Goal: Task Accomplishment & Management: Manage account settings

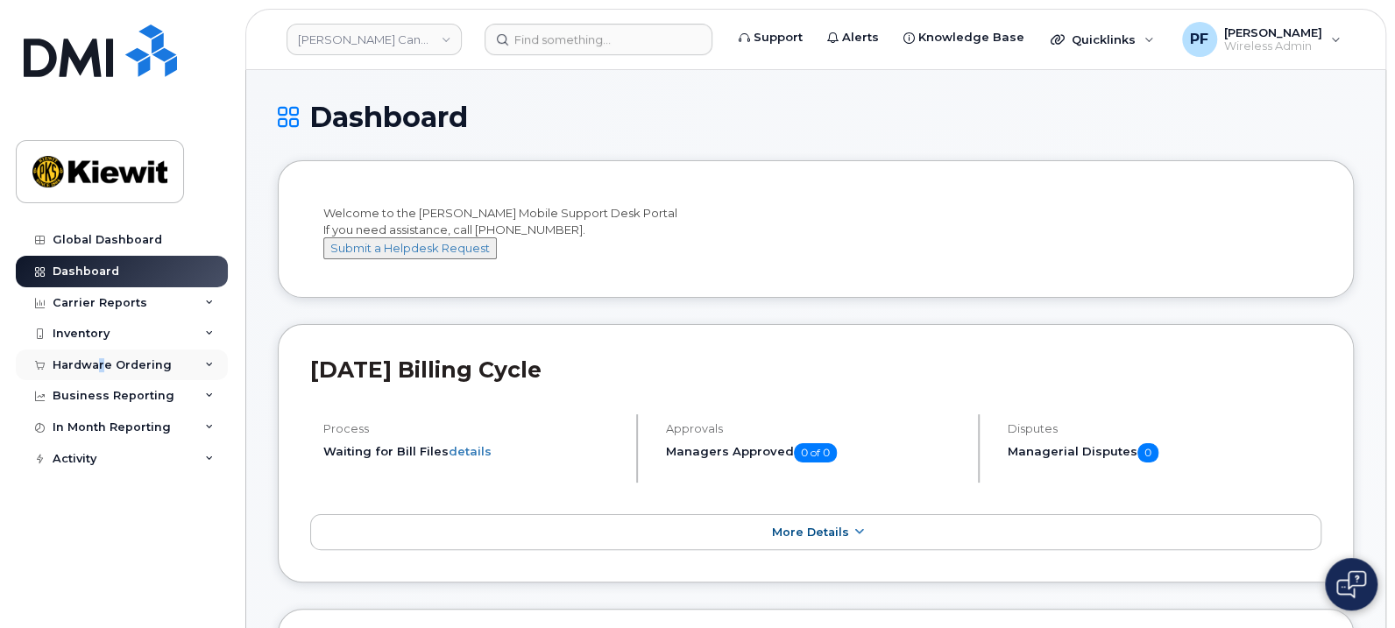
click at [101, 359] on div "Hardware Ordering" at bounding box center [112, 366] width 119 height 14
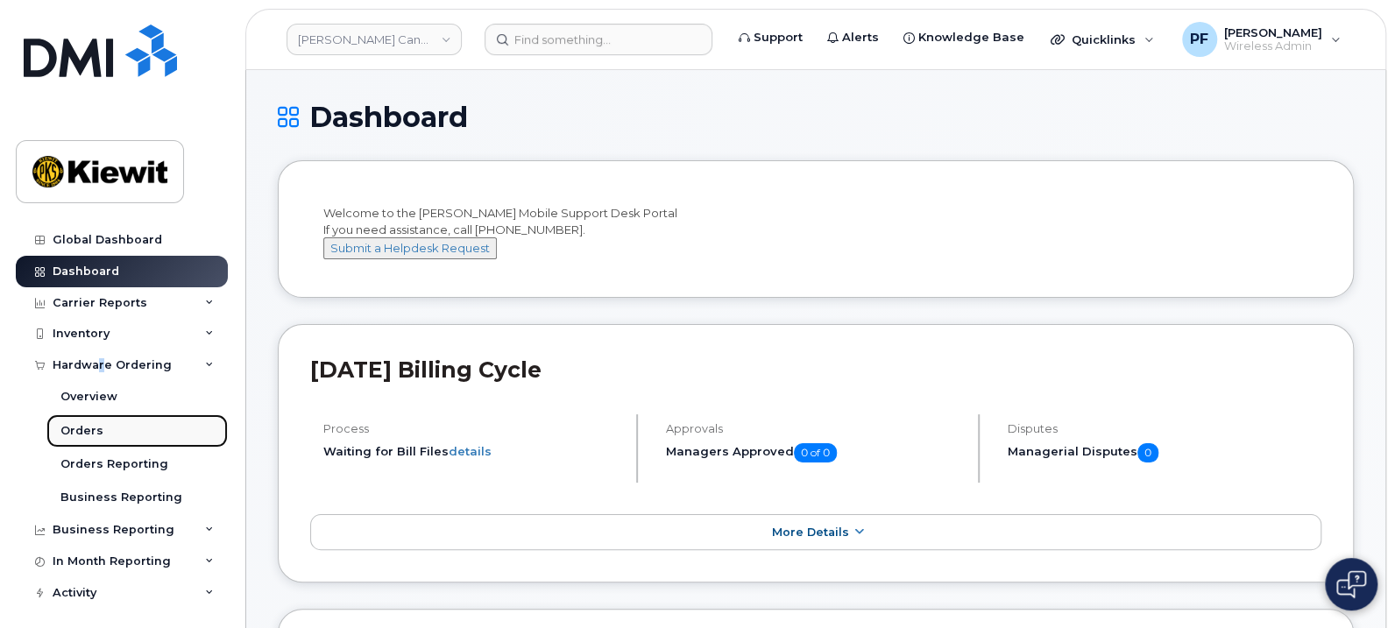
click at [96, 432] on div "Orders" at bounding box center [81, 431] width 43 height 16
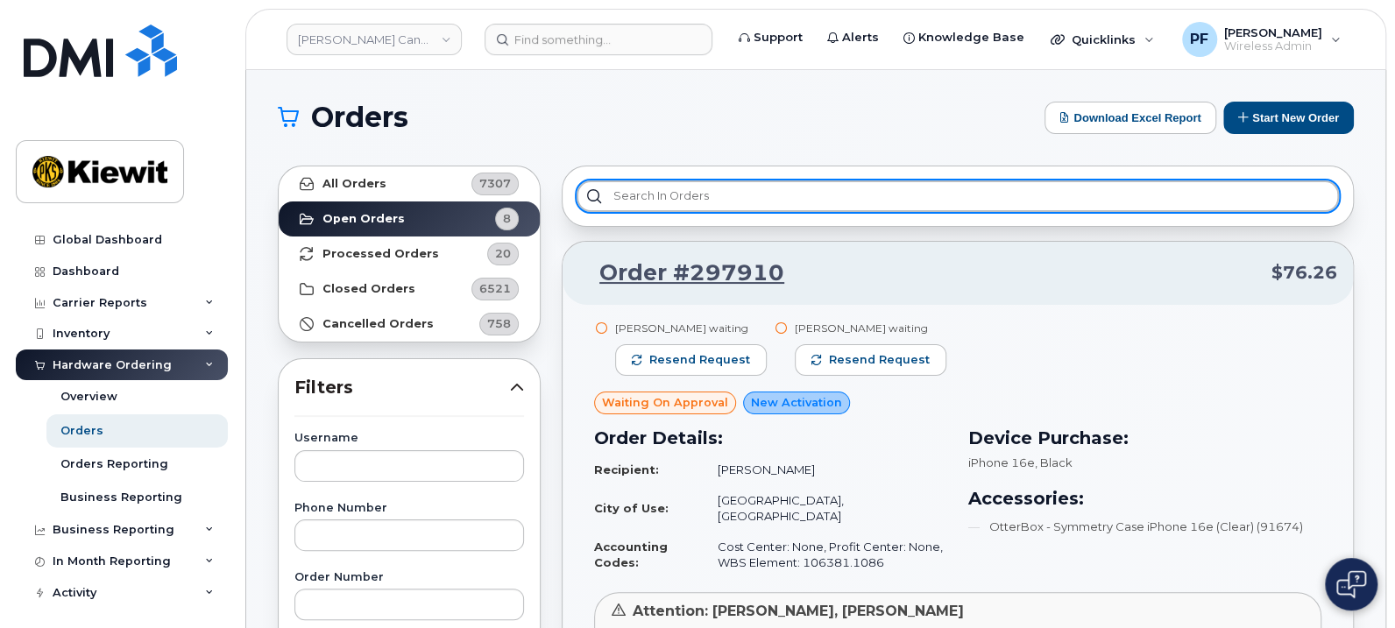
click at [688, 196] on input "text" at bounding box center [958, 197] width 763 height 32
paste input "296925"
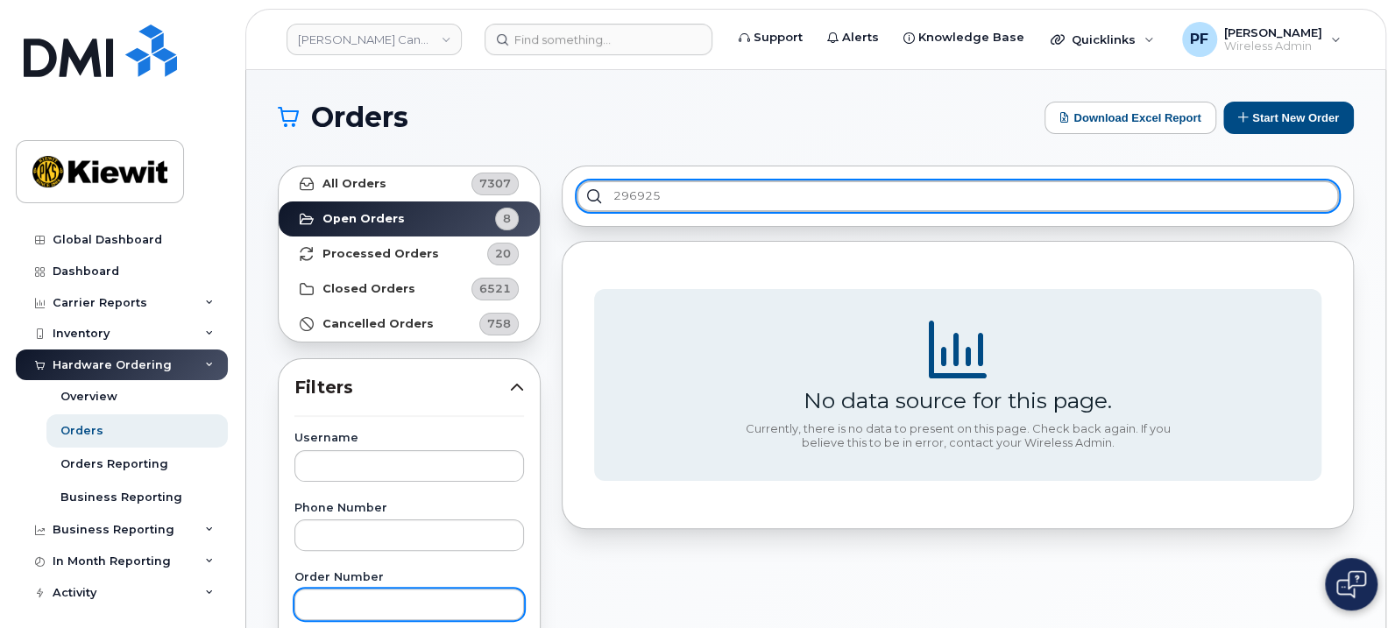
type input "296925"
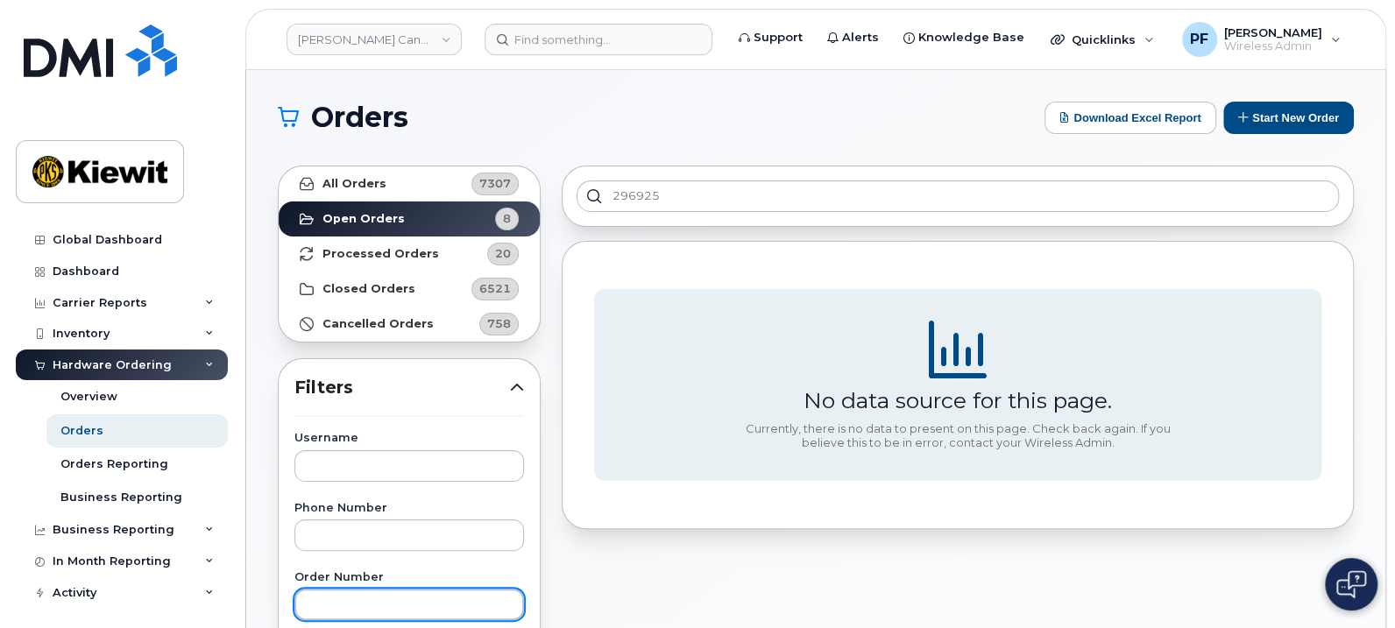
click at [399, 594] on input "text" at bounding box center [410, 605] width 230 height 32
paste input "296925"
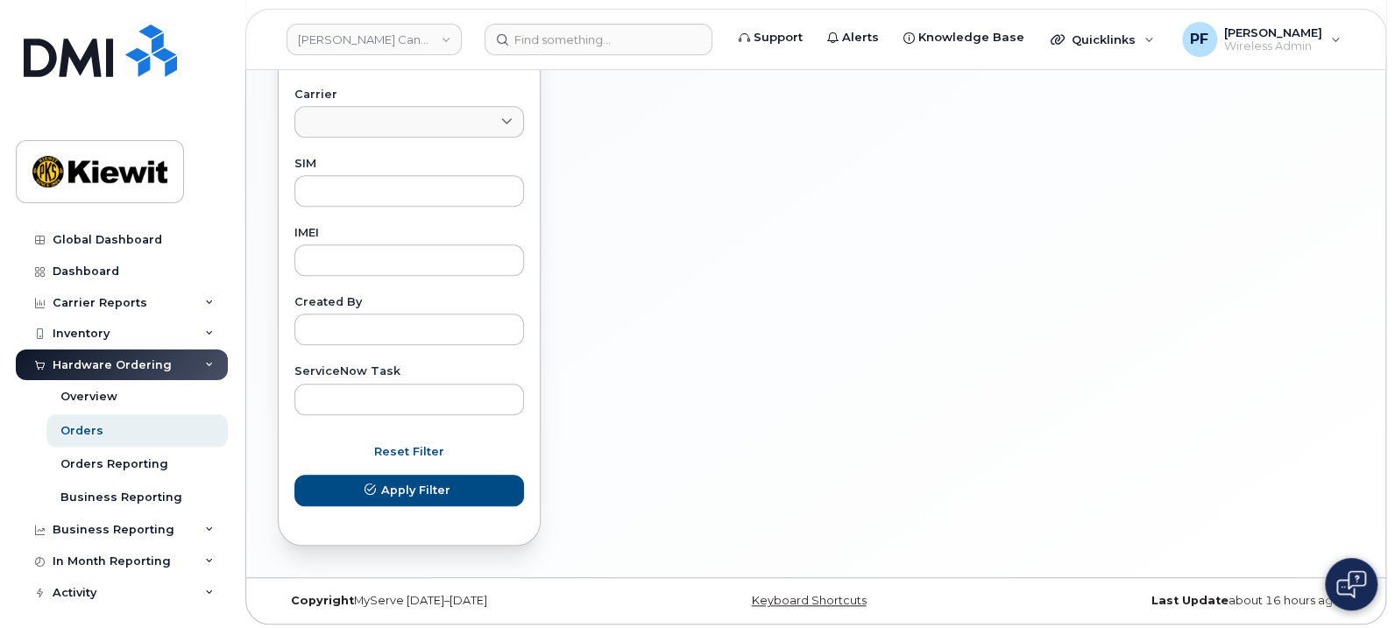
scroll to position [833, 0]
type input "296925"
click at [385, 495] on button "Apply Filter" at bounding box center [410, 488] width 230 height 32
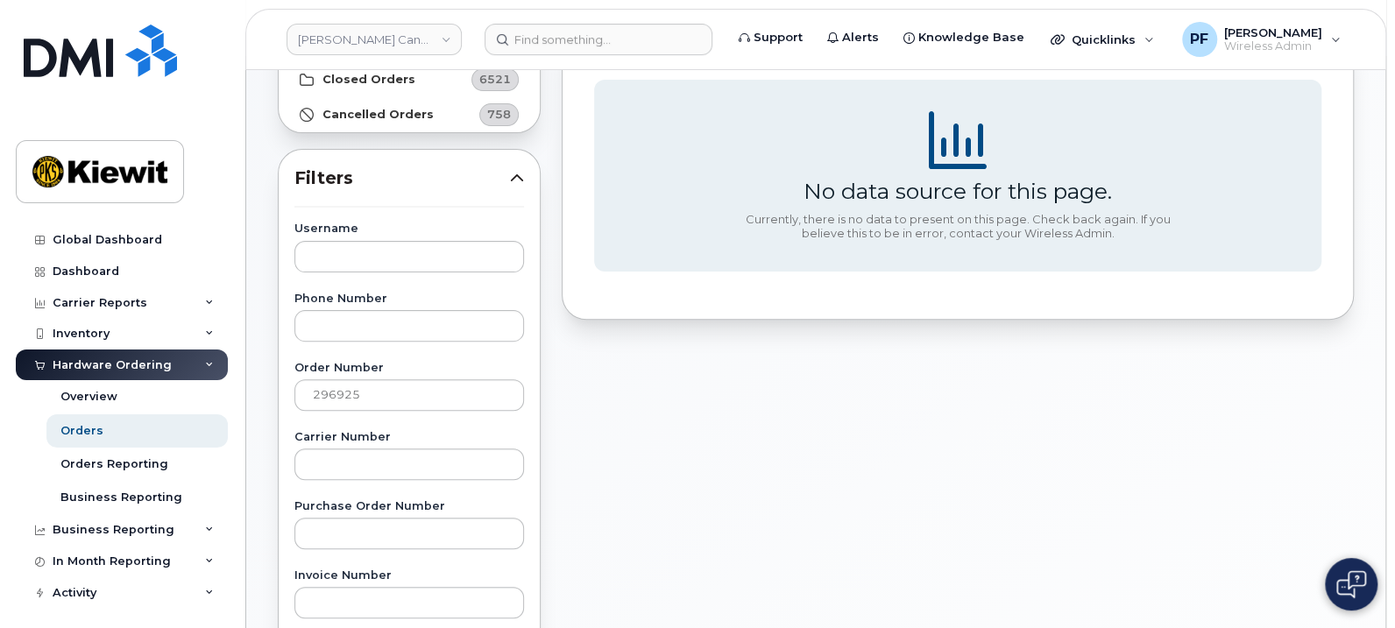
scroll to position [66, 0]
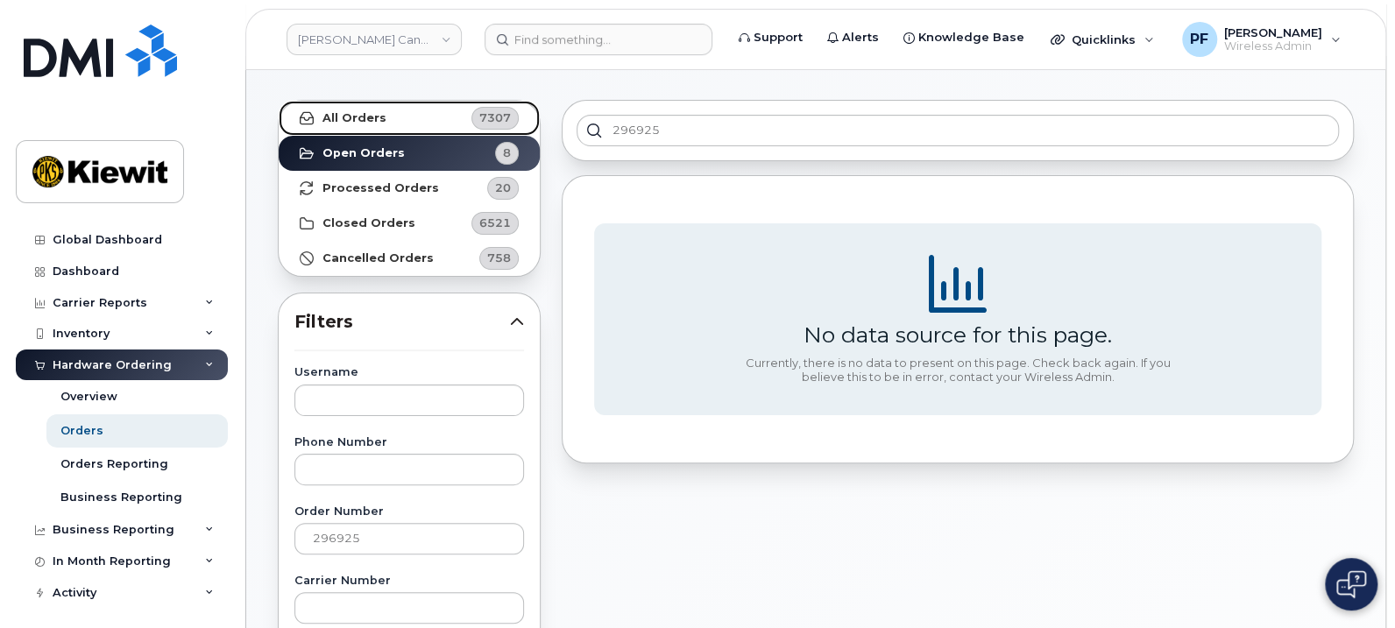
click at [449, 115] on link "All Orders 7307" at bounding box center [409, 118] width 261 height 35
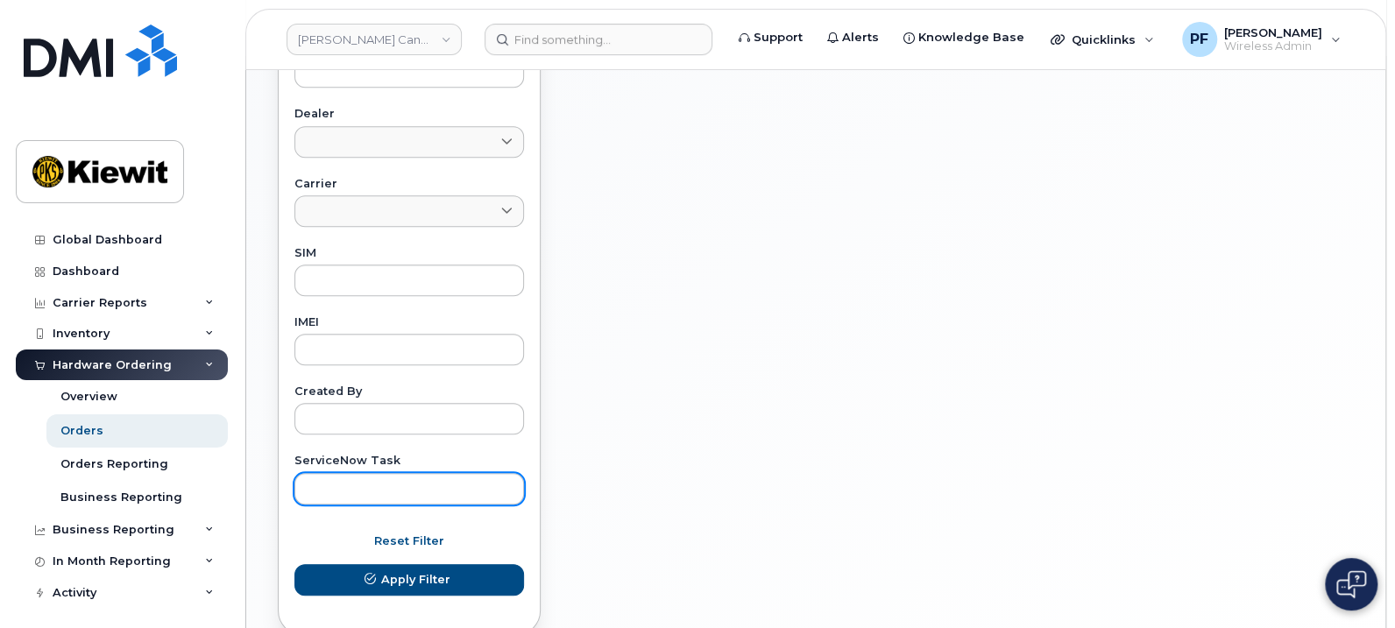
scroll to position [833, 0]
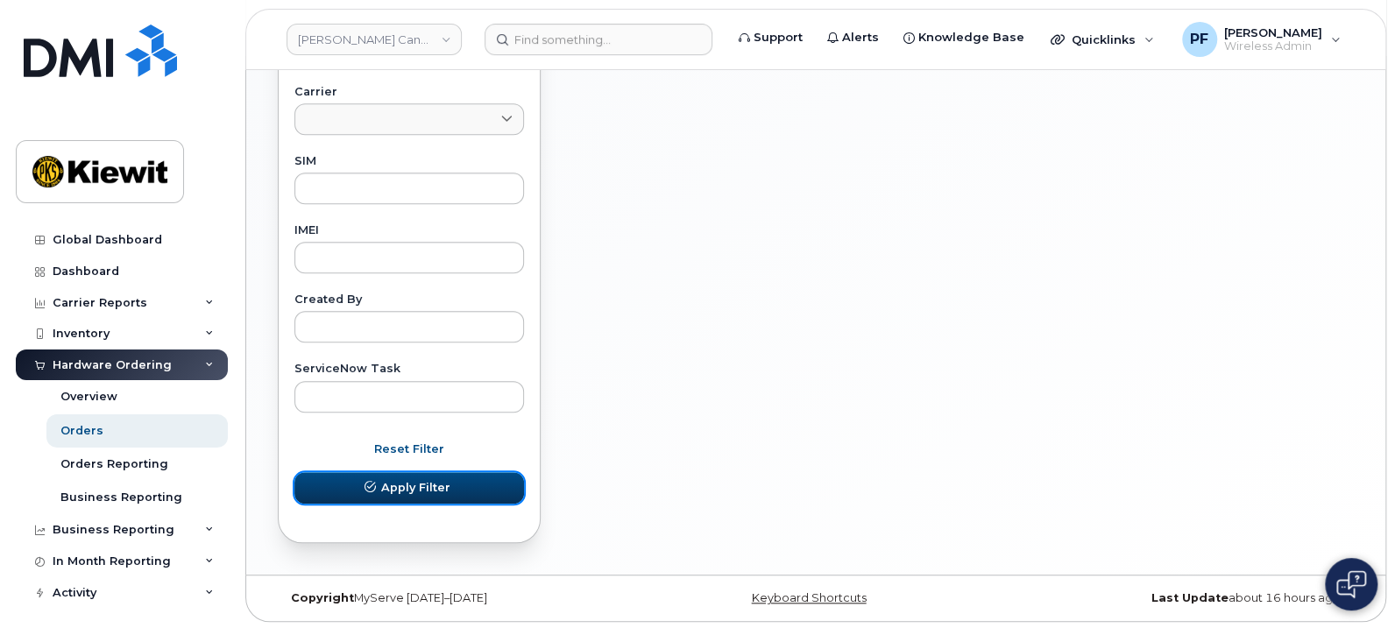
click at [412, 488] on span "Apply Filter" at bounding box center [415, 487] width 69 height 17
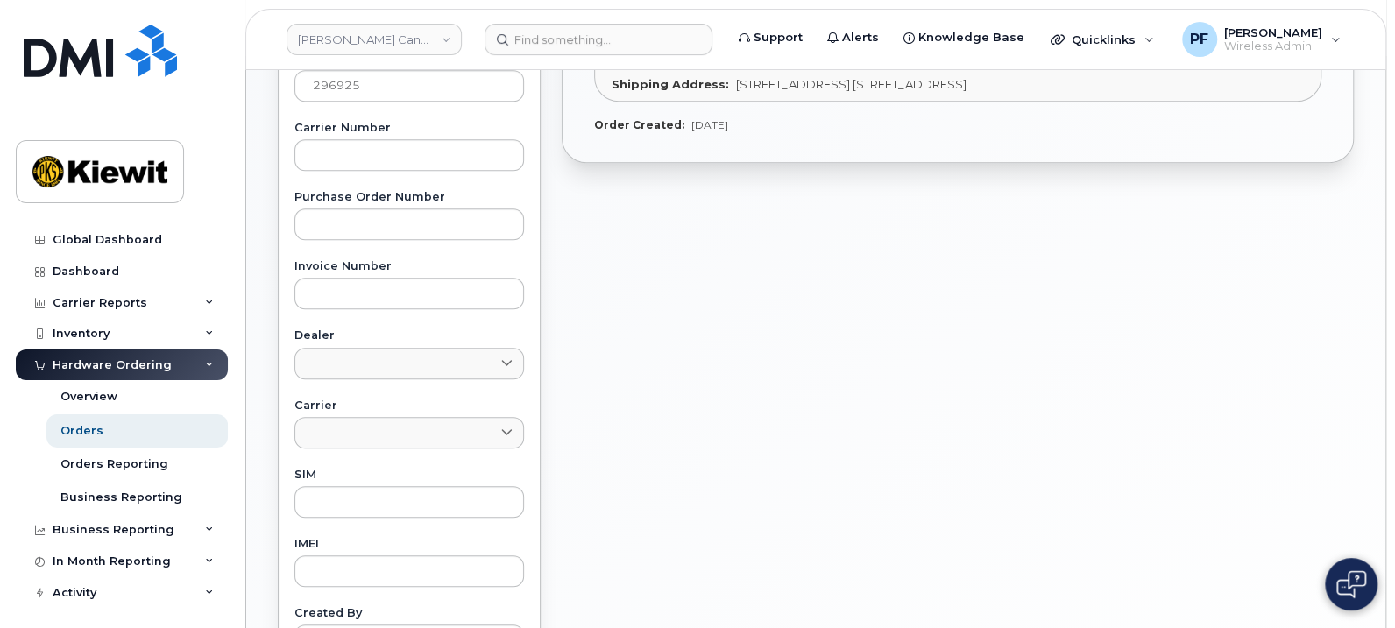
scroll to position [175, 0]
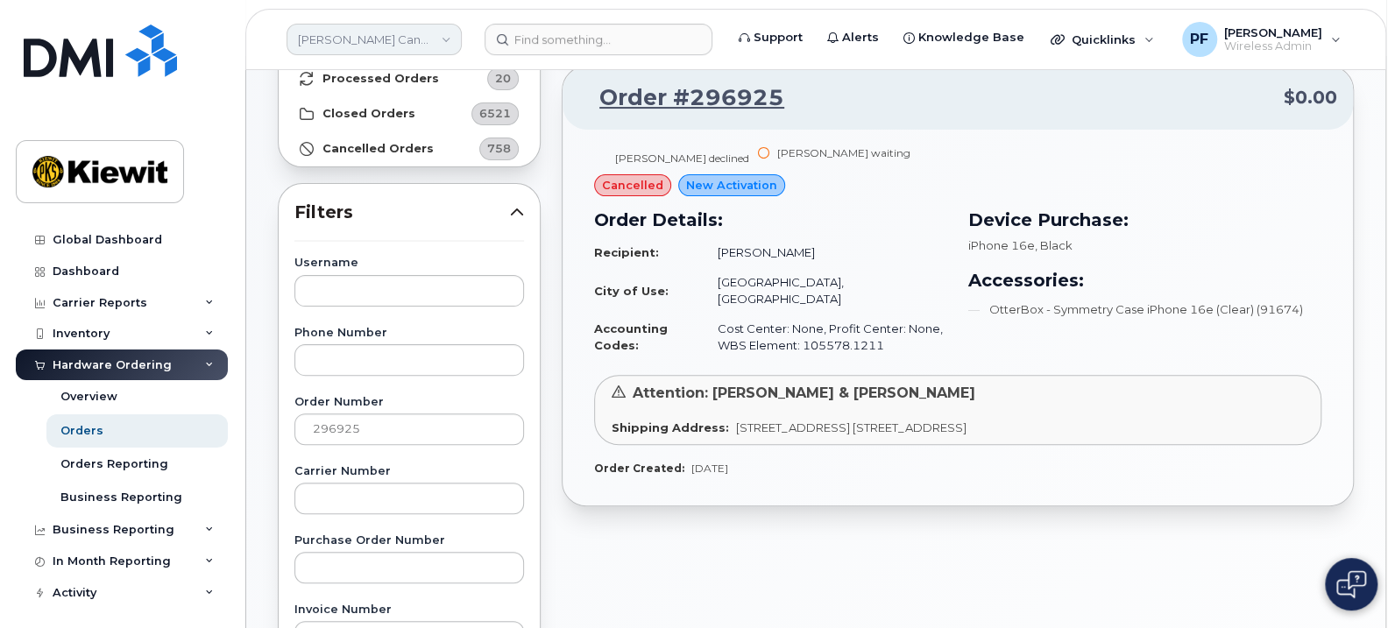
drag, startPoint x: 419, startPoint y: 27, endPoint x: 415, endPoint y: 38, distance: 11.1
click at [419, 28] on link "Kiewit Canada Inc" at bounding box center [374, 40] width 175 height 32
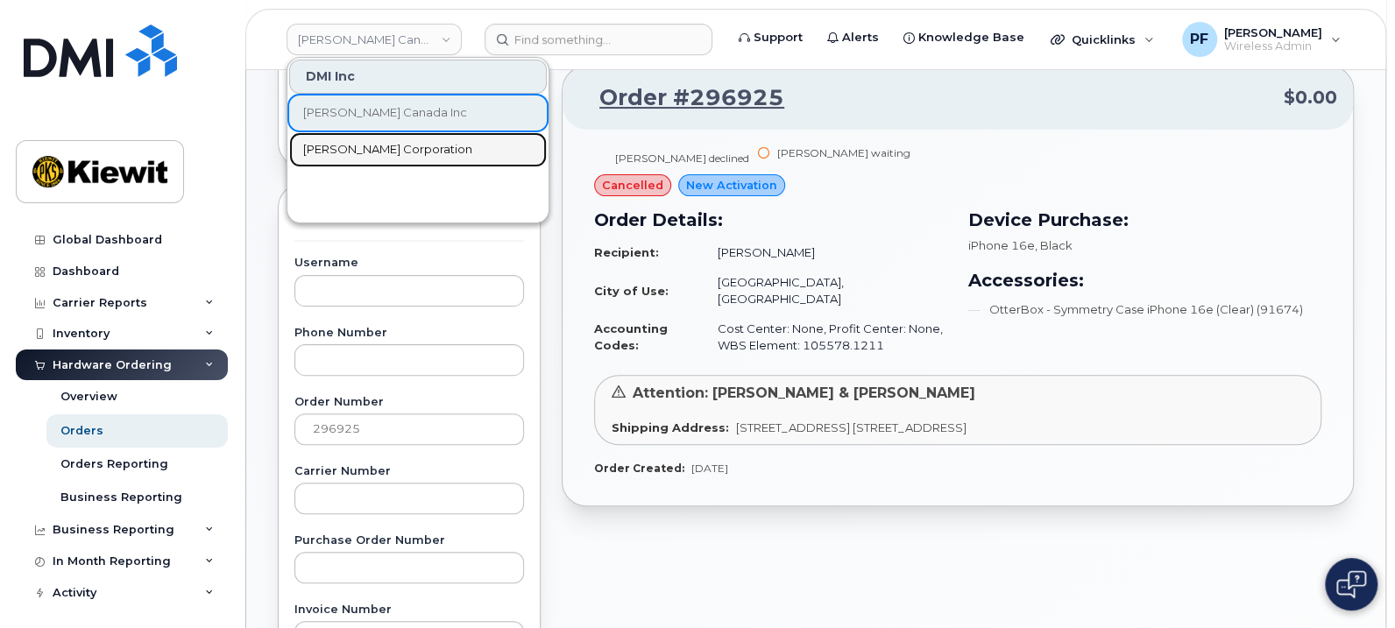
drag, startPoint x: 375, startPoint y: 146, endPoint x: 511, endPoint y: 153, distance: 136.0
click at [376, 146] on span "[PERSON_NAME] Corporation" at bounding box center [387, 150] width 169 height 18
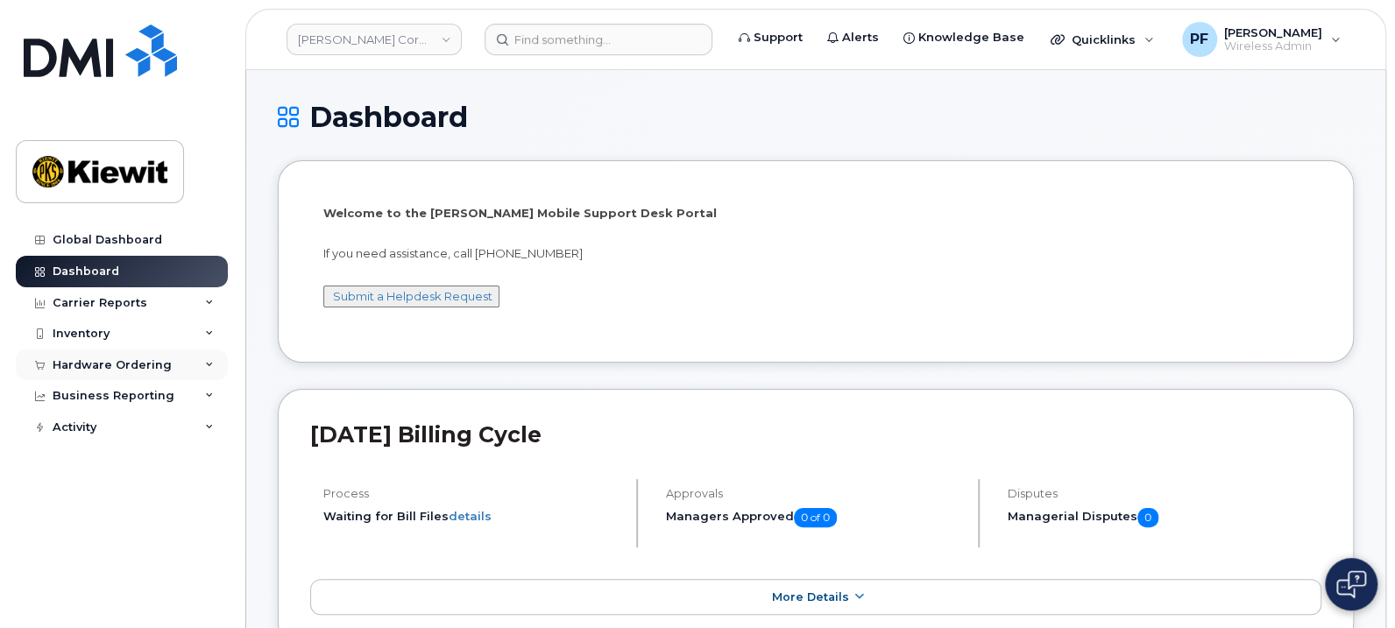
click at [118, 371] on div "Hardware Ordering" at bounding box center [112, 366] width 119 height 14
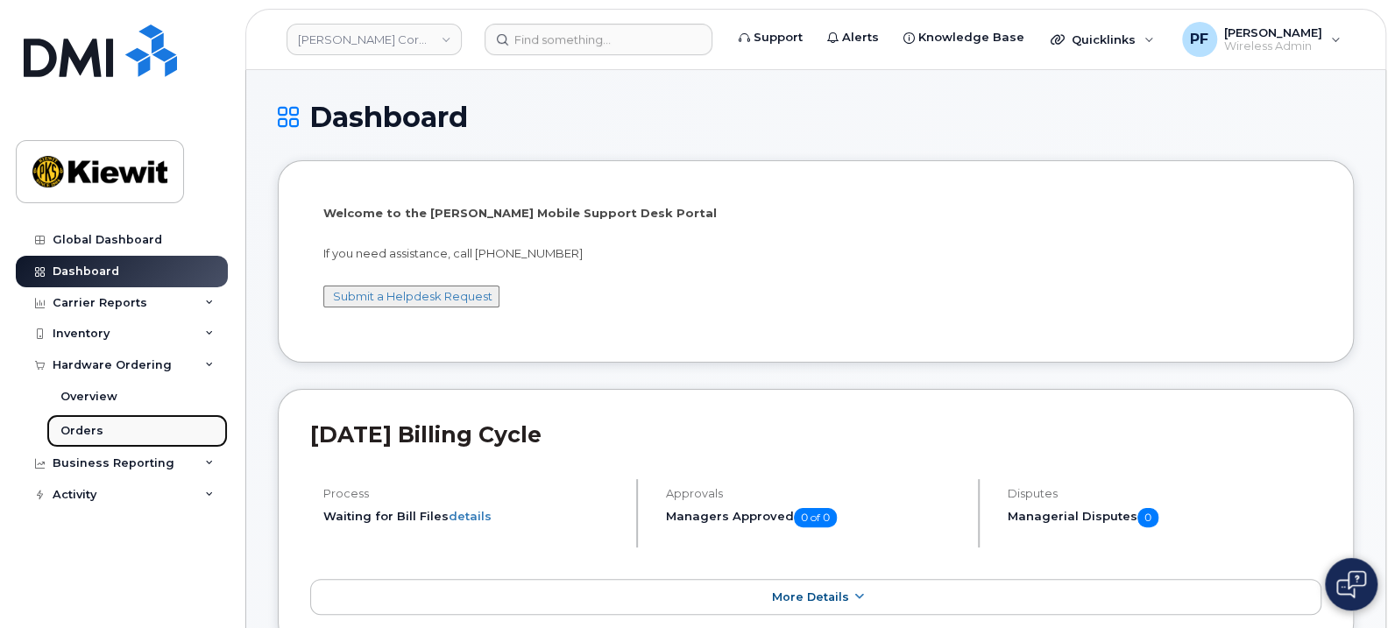
click at [72, 430] on div "Orders" at bounding box center [81, 431] width 43 height 16
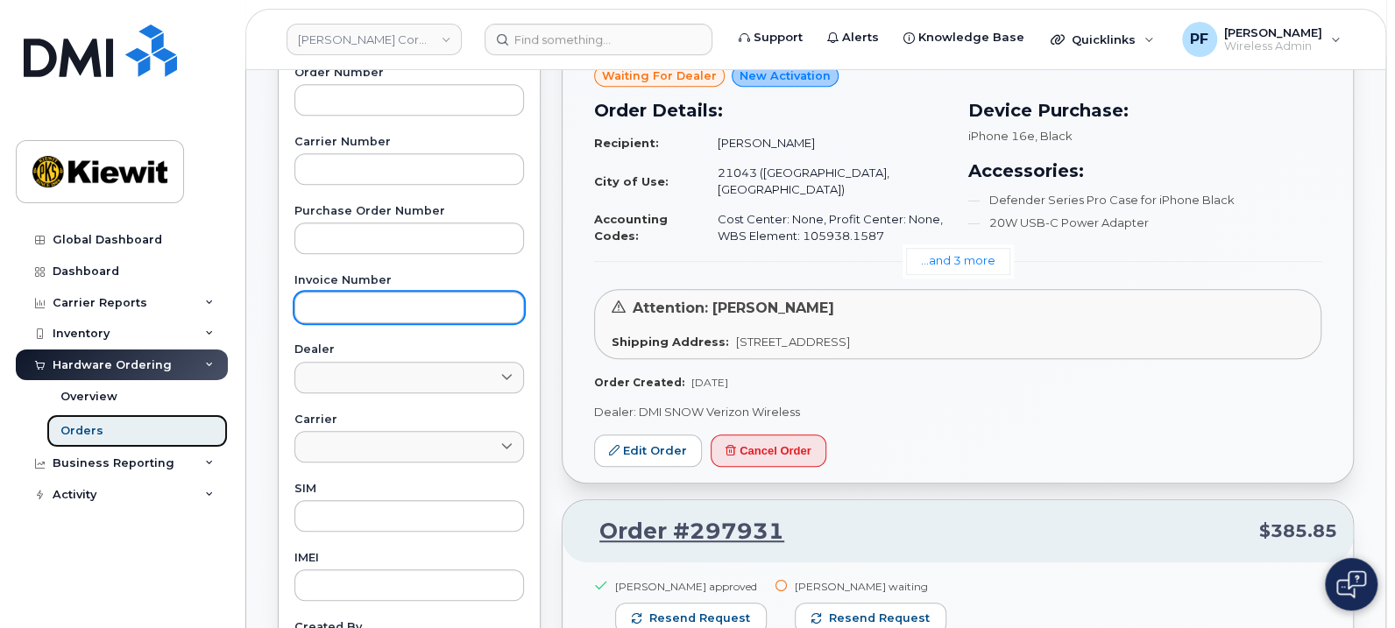
scroll to position [437, 0]
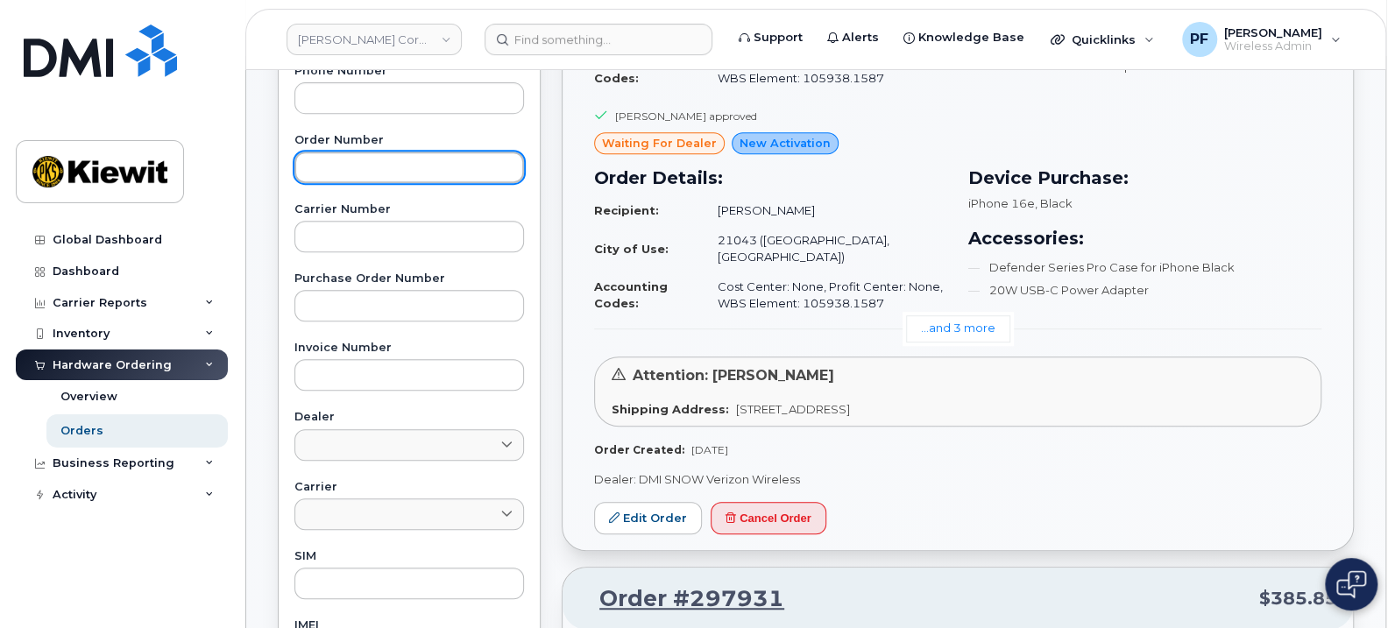
click at [389, 168] on input "text" at bounding box center [410, 168] width 230 height 32
paste input "297126"
type input "297126"
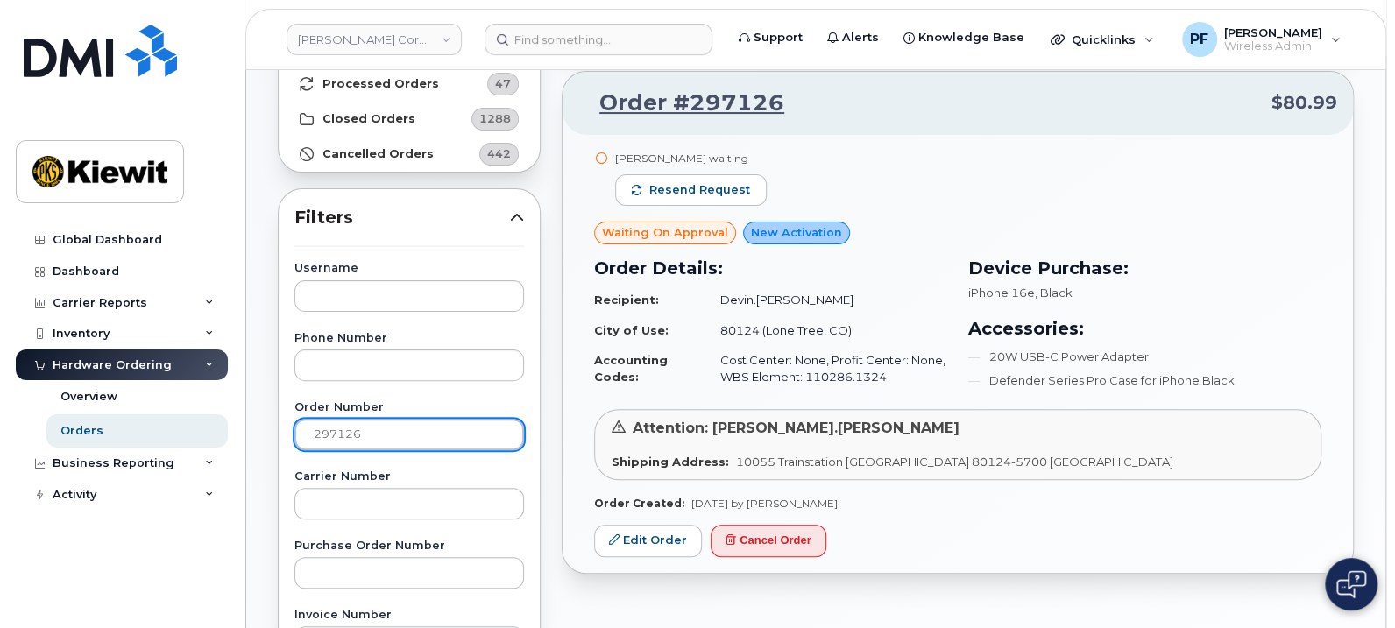
scroll to position [218, 0]
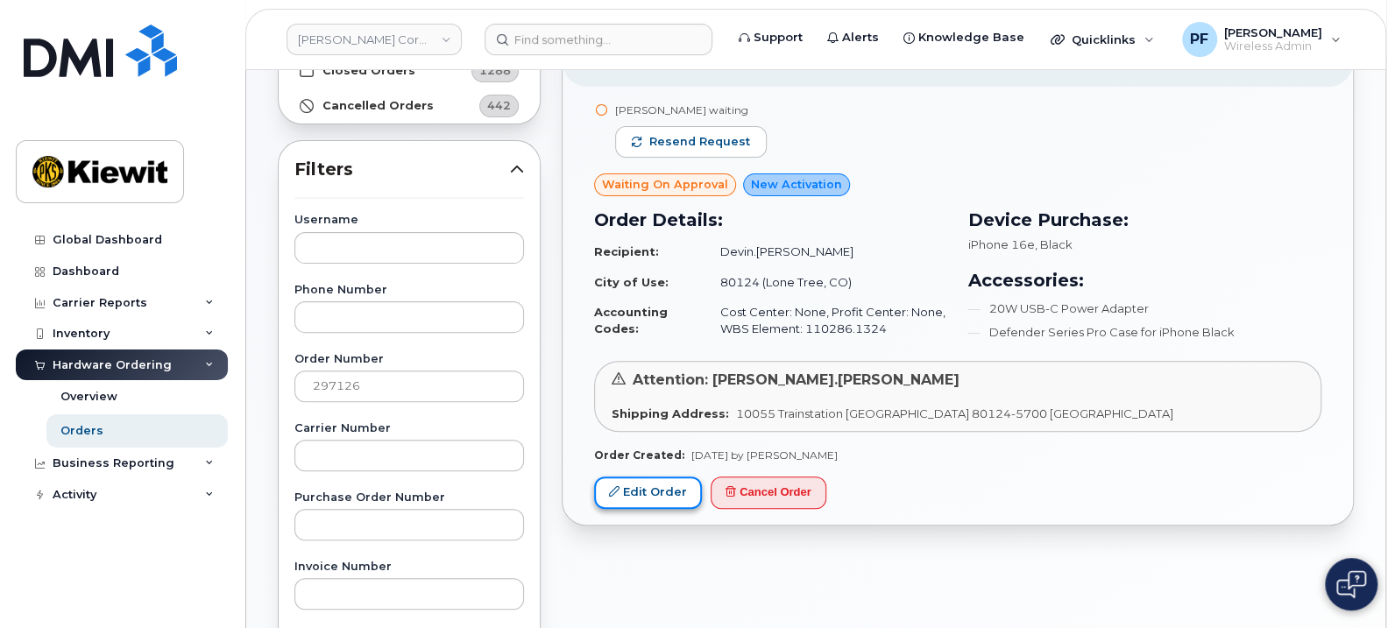
click at [663, 490] on link "Edit Order" at bounding box center [648, 493] width 108 height 32
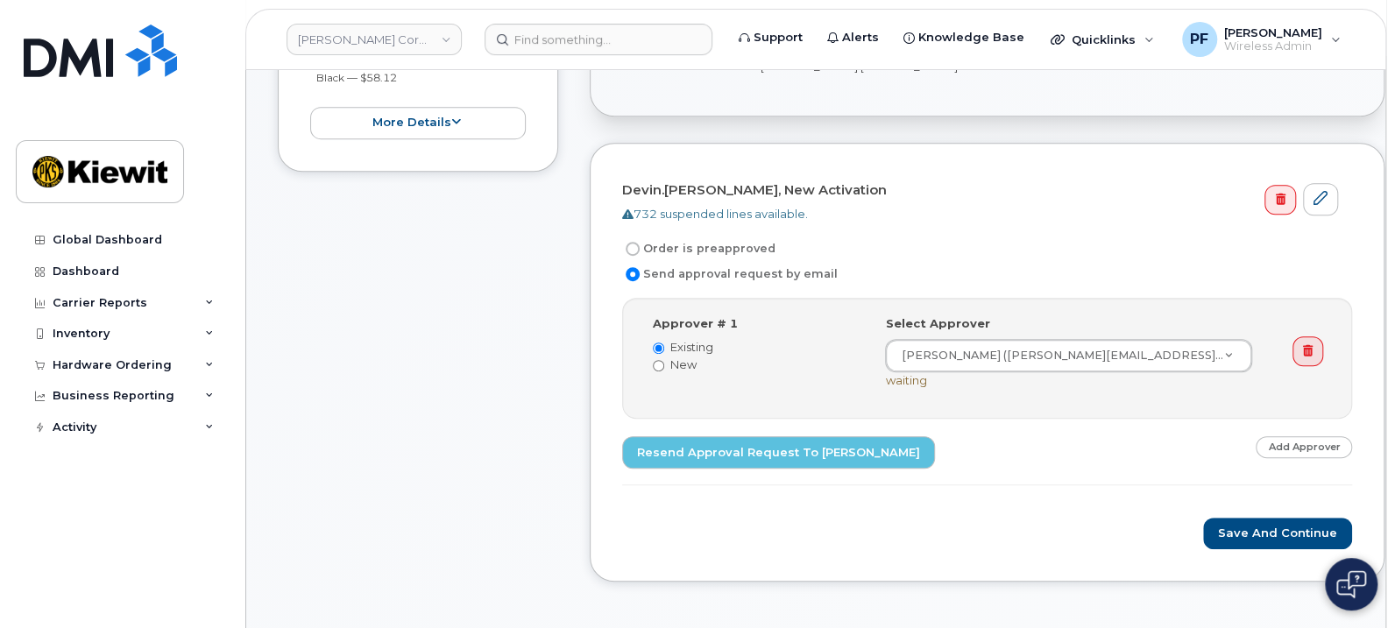
scroll to position [437, 0]
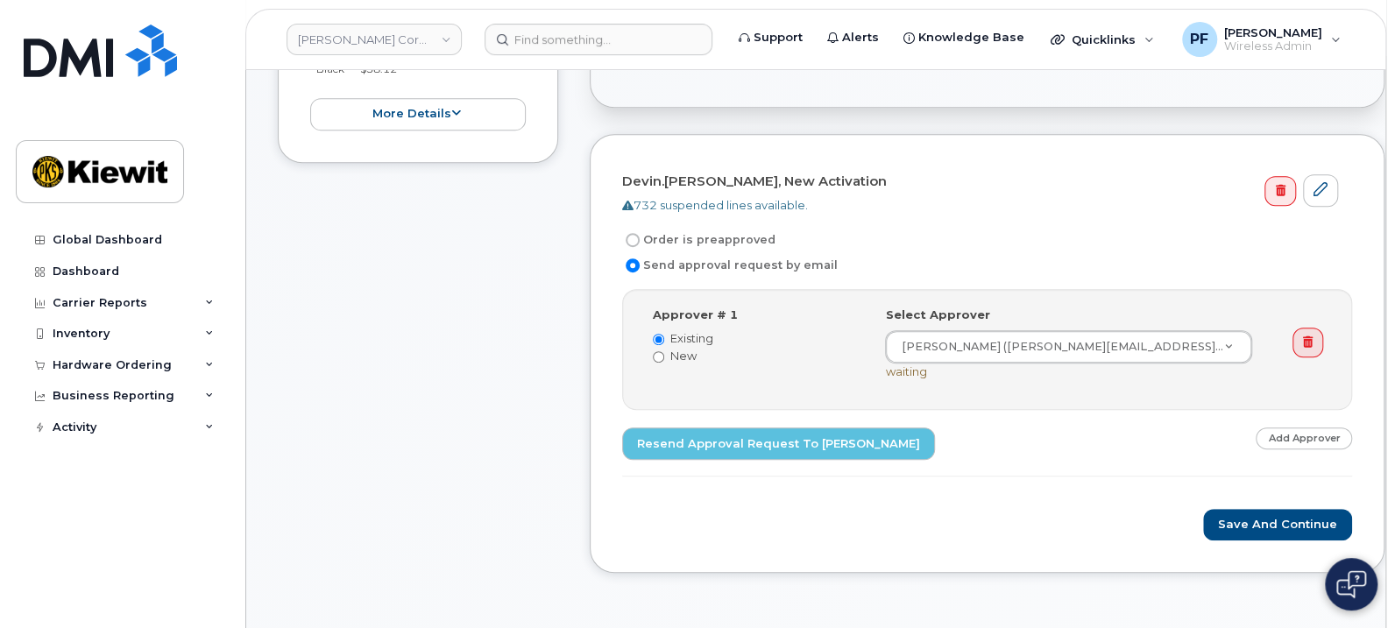
click at [1272, 430] on link "Add Approver" at bounding box center [1304, 439] width 96 height 22
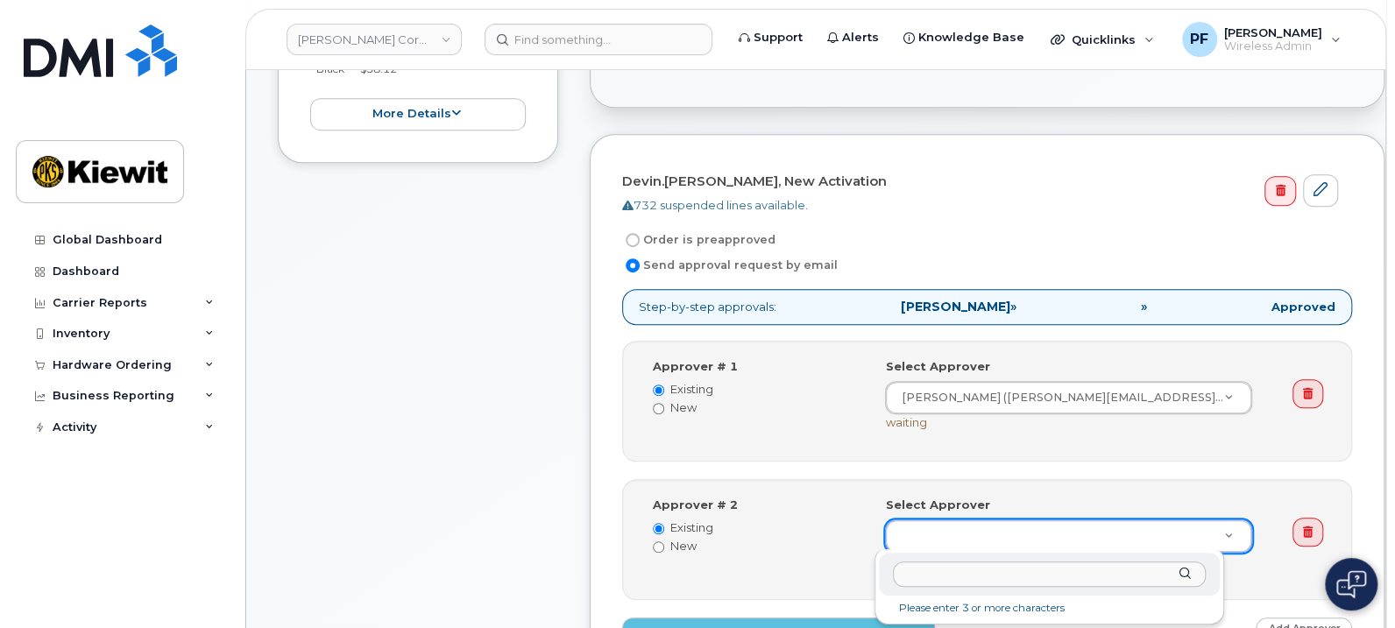
type input "[PERSON_NAME]"
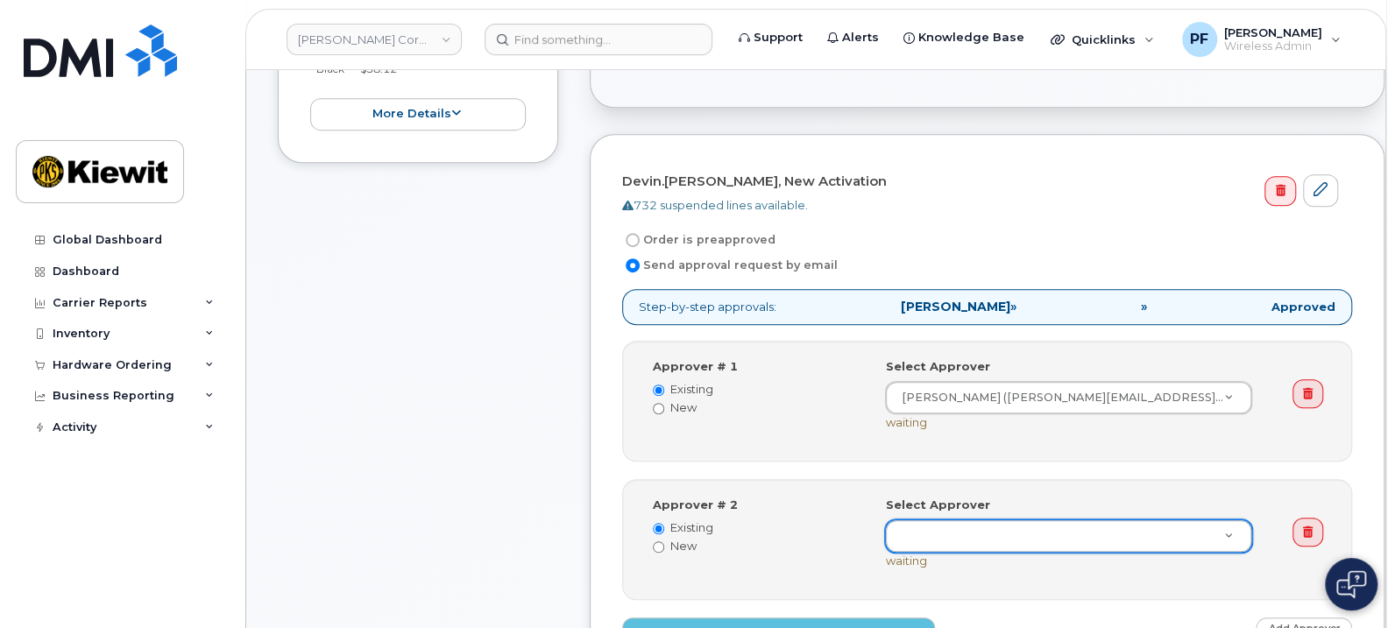
click at [692, 544] on label "New" at bounding box center [756, 546] width 206 height 17
click at [664, 544] on input "New" at bounding box center [658, 547] width 11 height 11
radio input "true"
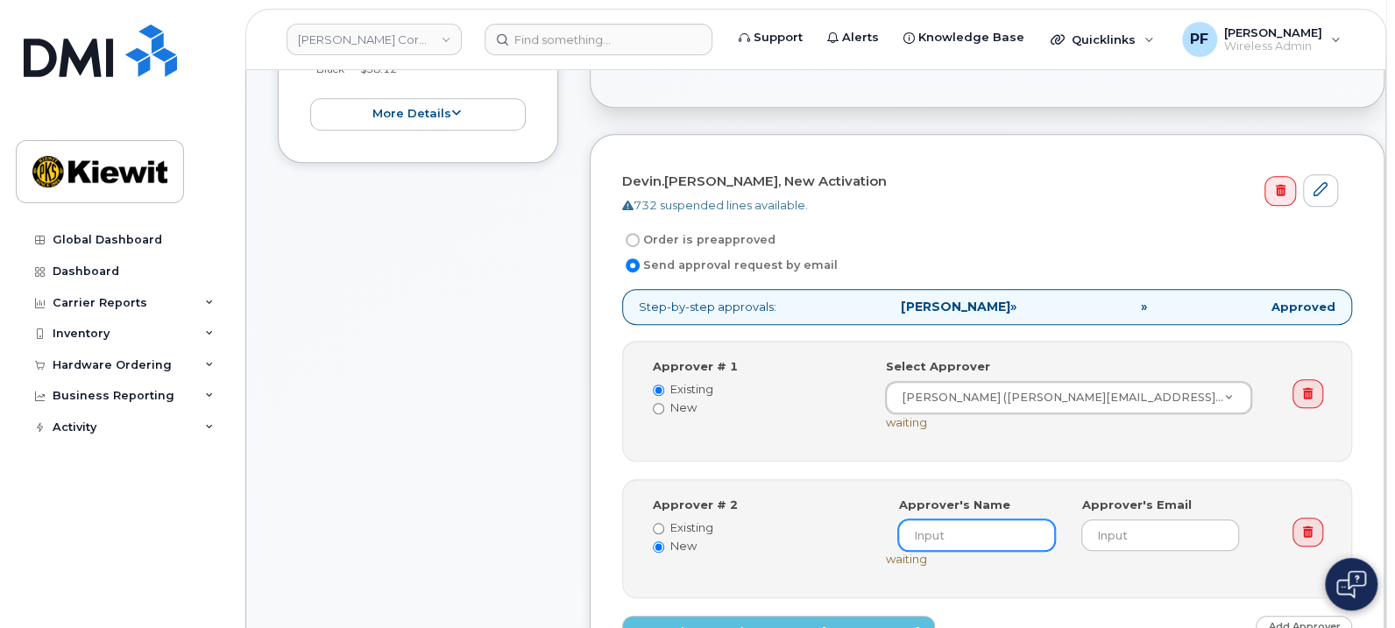
click at [979, 532] on input at bounding box center [976, 536] width 157 height 32
click at [692, 523] on label "Existing" at bounding box center [756, 528] width 206 height 17
click at [664, 523] on input "Existing" at bounding box center [658, 528] width 11 height 11
radio input "true"
radio input "false"
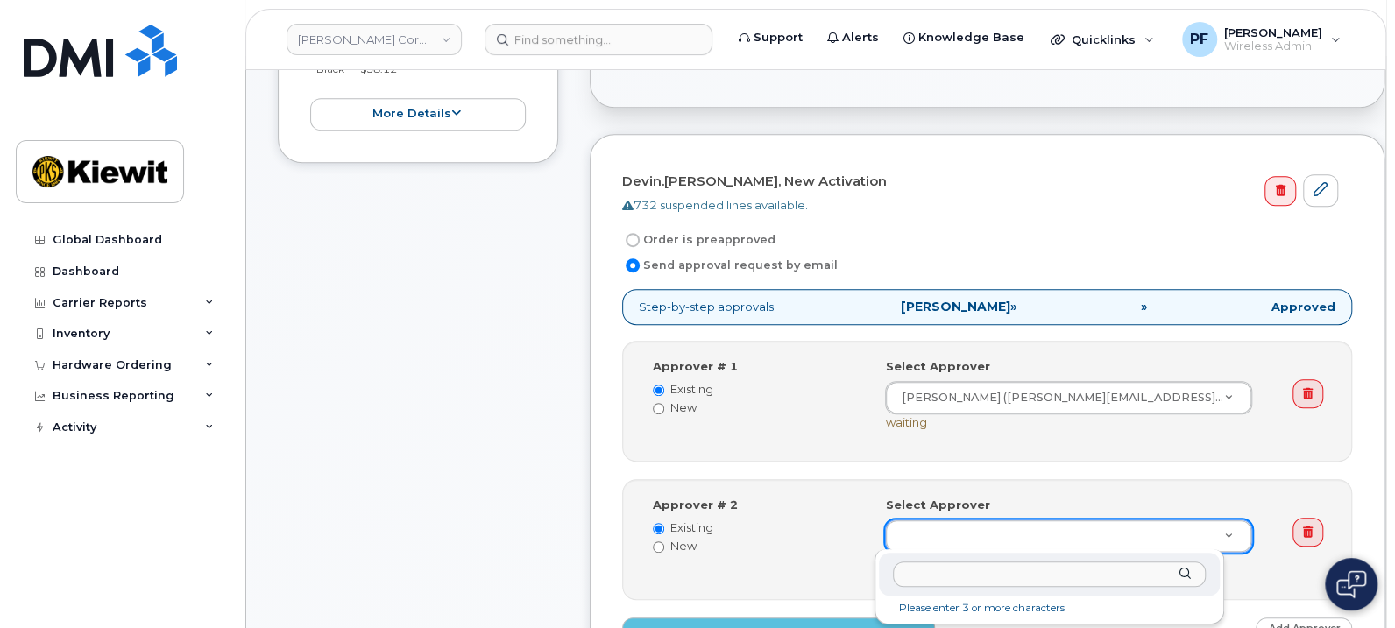
paste input "[PERSON_NAME]"
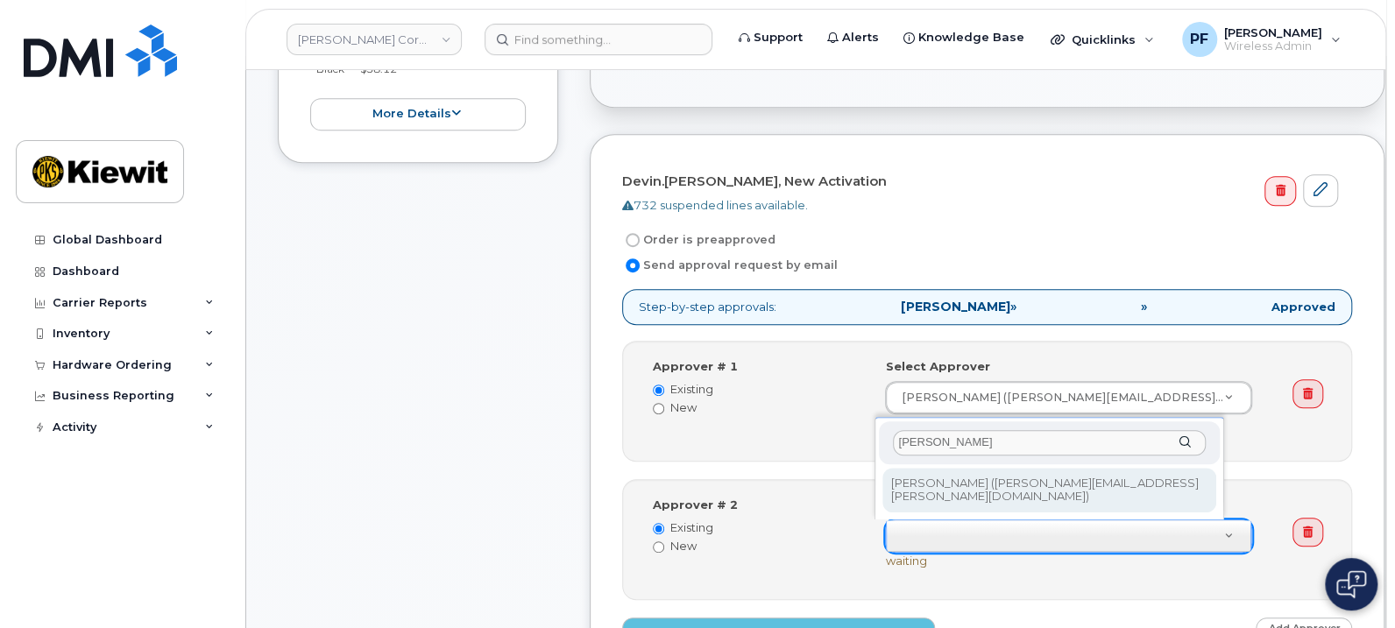
type input "[PERSON_NAME]"
type input "2171441"
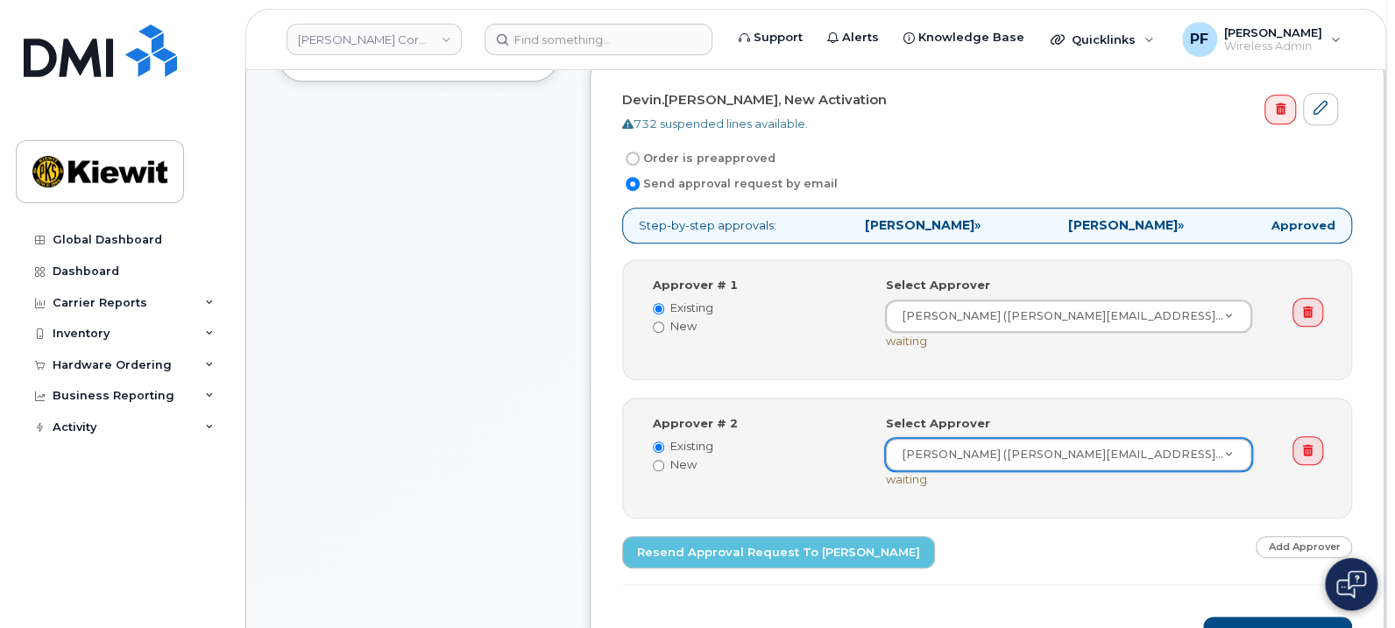
scroll to position [657, 0]
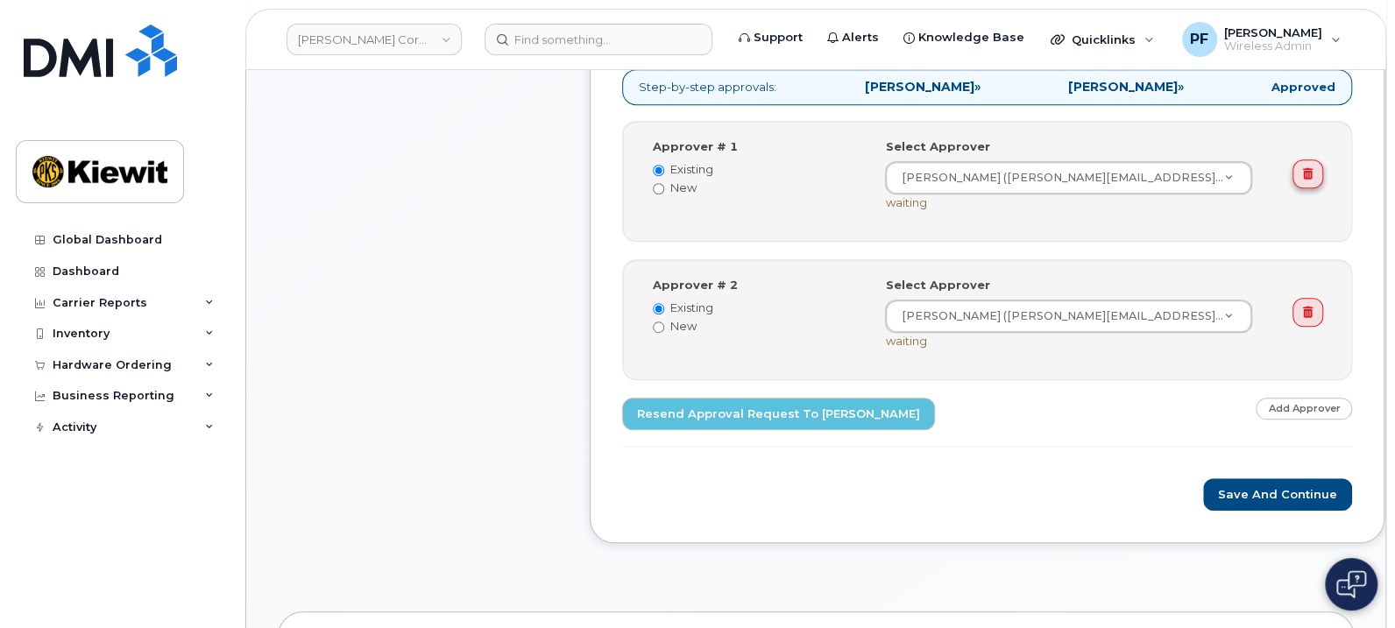
click at [1303, 173] on icon at bounding box center [1308, 173] width 10 height 11
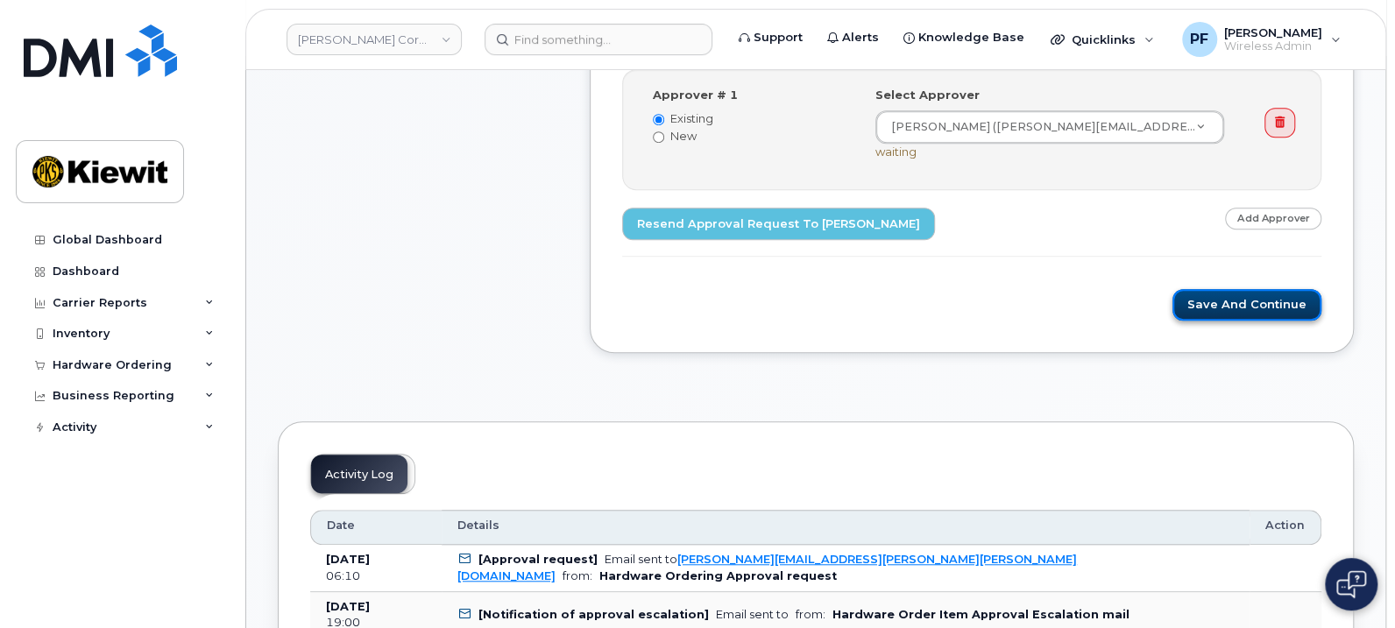
click at [1214, 306] on button "Save and Continue" at bounding box center [1247, 305] width 149 height 32
